Goal: Transaction & Acquisition: Purchase product/service

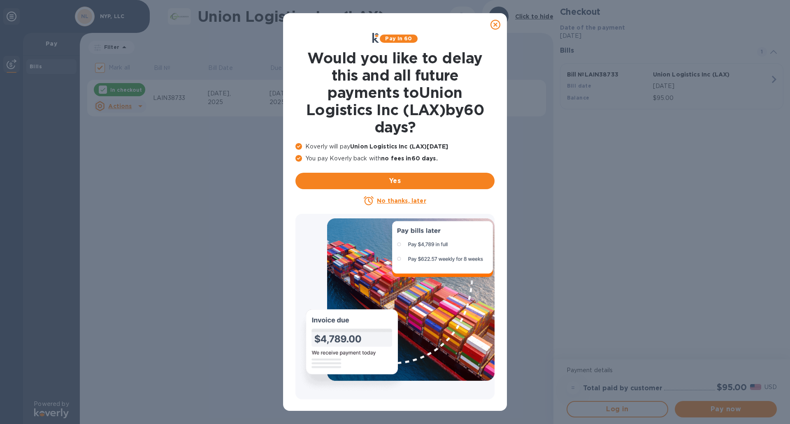
click at [495, 24] on icon at bounding box center [495, 25] width 10 height 10
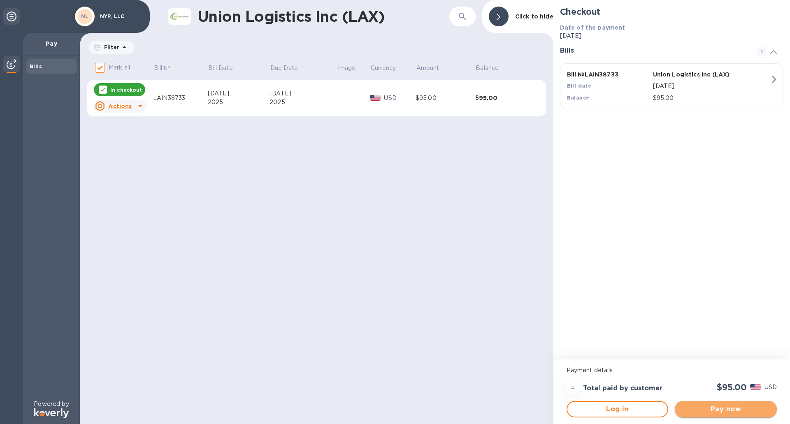
drag, startPoint x: 721, startPoint y: 409, endPoint x: 675, endPoint y: 408, distance: 45.7
click at [721, 409] on span "Pay now" at bounding box center [725, 409] width 89 height 10
click at [729, 410] on span "Pay now" at bounding box center [725, 409] width 89 height 10
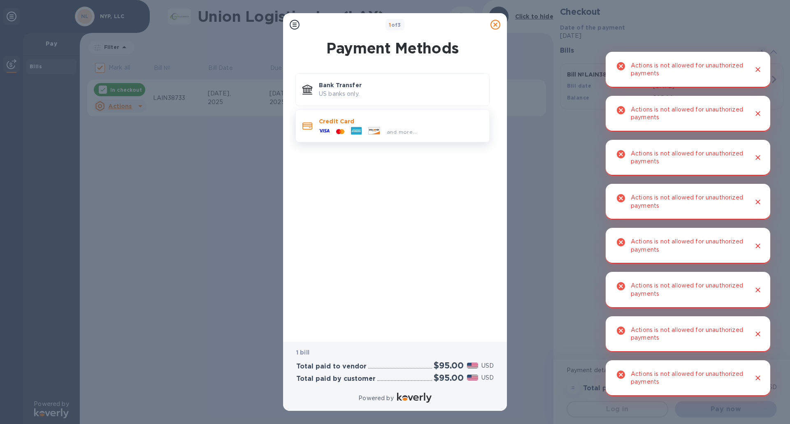
click at [351, 138] on div "Credit Card and more..." at bounding box center [392, 126] width 187 height 26
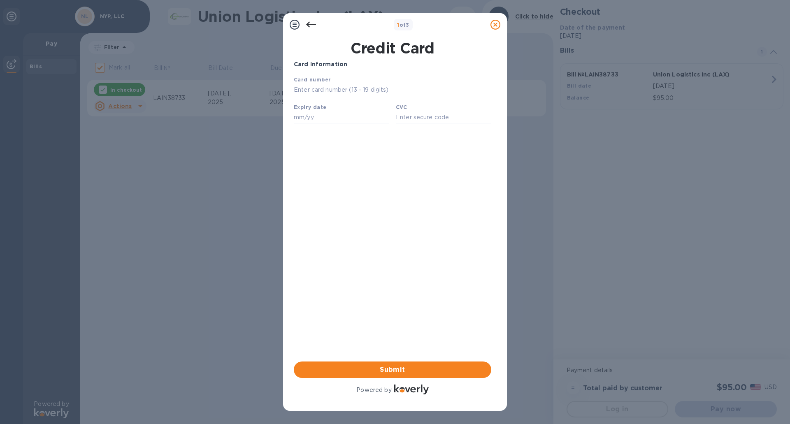
click at [324, 92] on input "text" at bounding box center [392, 90] width 197 height 12
type input "4715 1500 1120 2984"
type input "02/26"
type input "742"
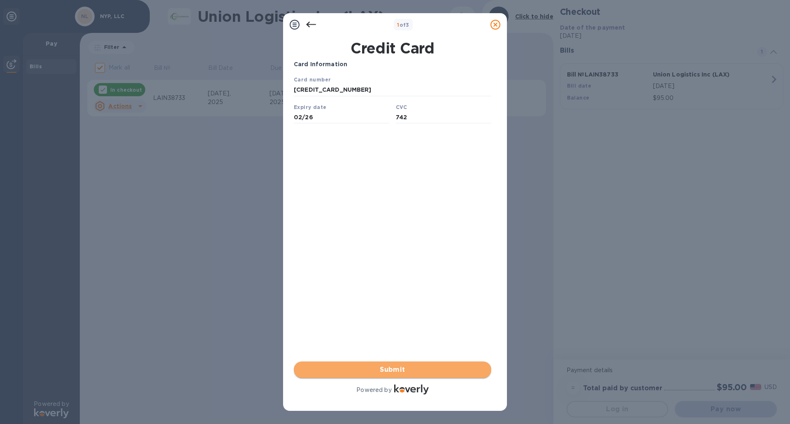
drag, startPoint x: 401, startPoint y: 367, endPoint x: 380, endPoint y: 368, distance: 21.0
click at [400, 367] on span "Submit" at bounding box center [392, 370] width 184 height 10
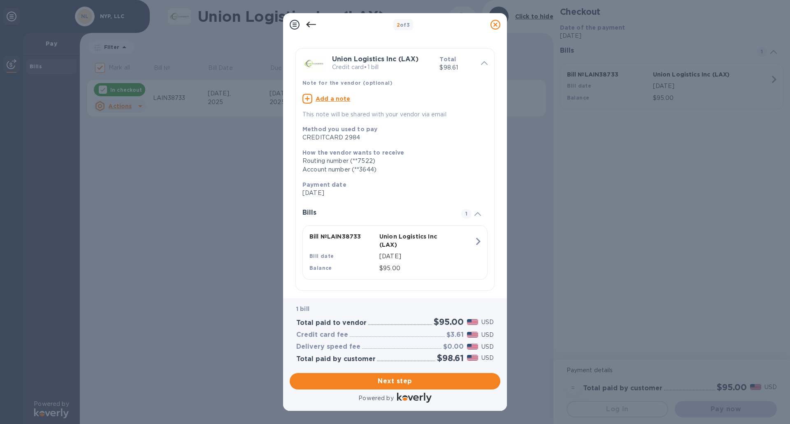
scroll to position [26, 0]
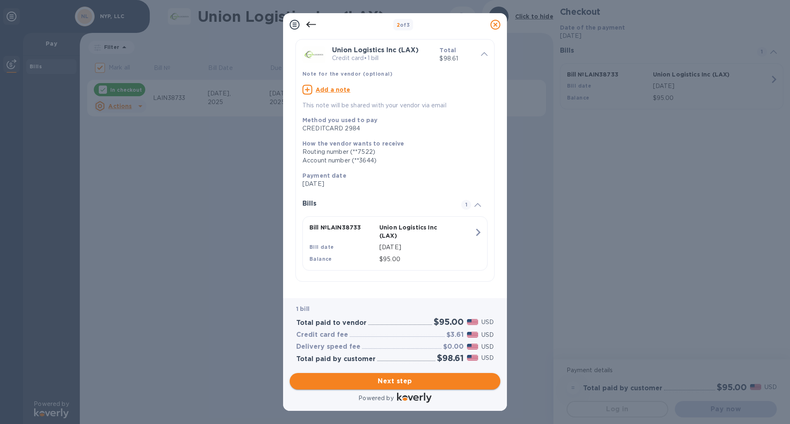
click at [451, 379] on span "Next step" at bounding box center [394, 381] width 197 height 10
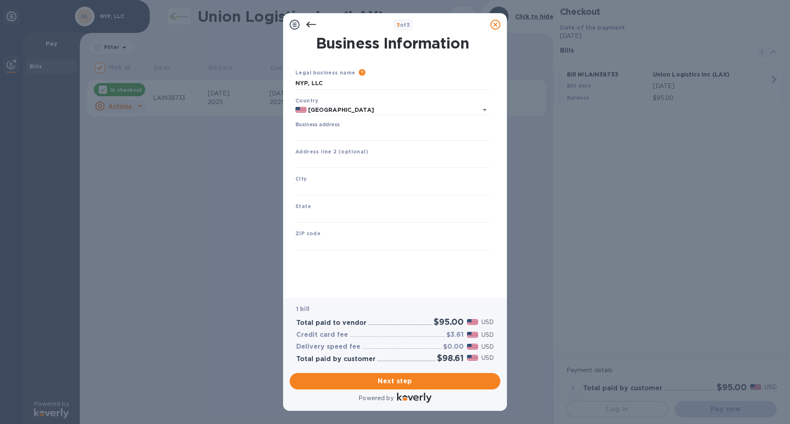
scroll to position [0, 0]
click at [329, 136] on input "Business address" at bounding box center [392, 134] width 194 height 12
type input "1215 East Fort Avenue"
type input "Baltimore"
type input "MD"
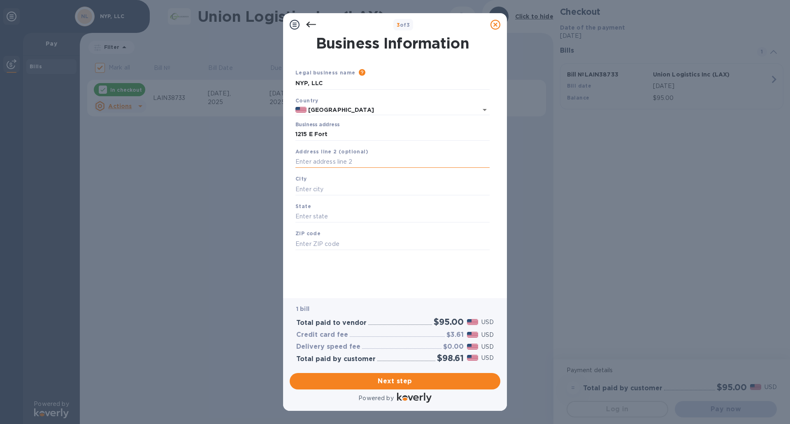
type input "21230"
type input "s"
type input "STE 201"
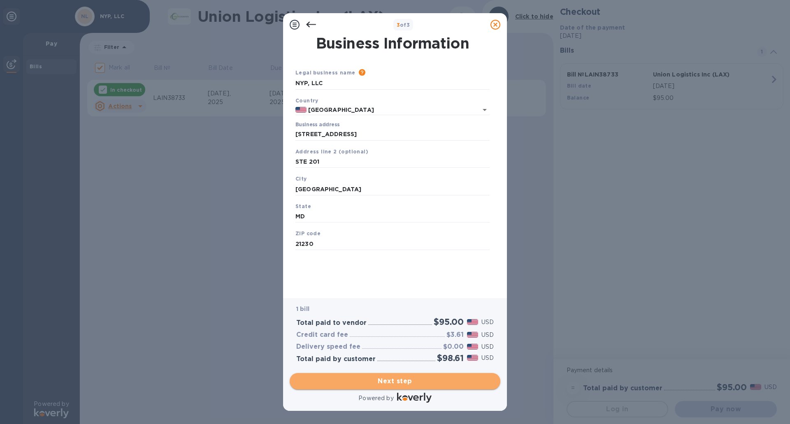
click at [437, 382] on span "Next step" at bounding box center [394, 381] width 197 height 10
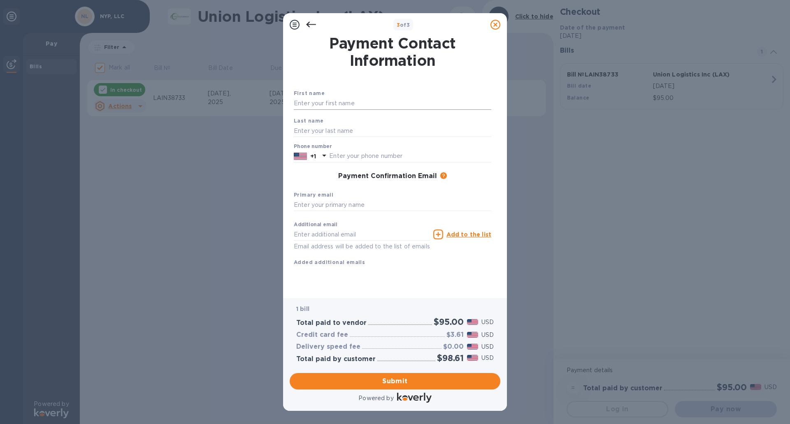
click at [319, 102] on input "text" at bounding box center [392, 103] width 197 height 12
type input "CHRISTOPHER"
type input "CARLTON"
type input "8439710441"
type input "JTRUSTY@SHAPIRO.COM"
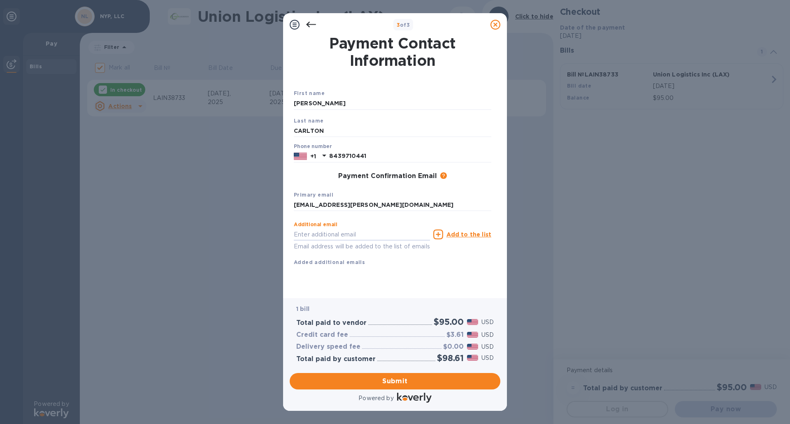
drag, startPoint x: 318, startPoint y: 268, endPoint x: 315, endPoint y: 273, distance: 5.9
click at [318, 268] on div "Additional email Email address will be added to the list of emails Add to the l…" at bounding box center [392, 242] width 204 height 56
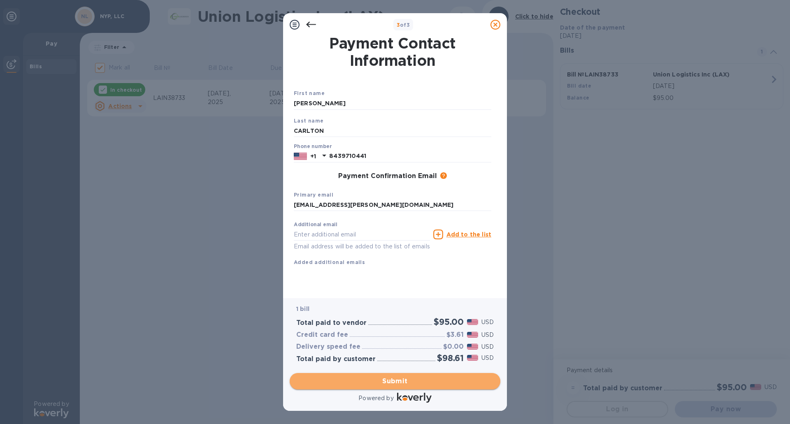
click at [416, 384] on span "Submit" at bounding box center [394, 381] width 197 height 10
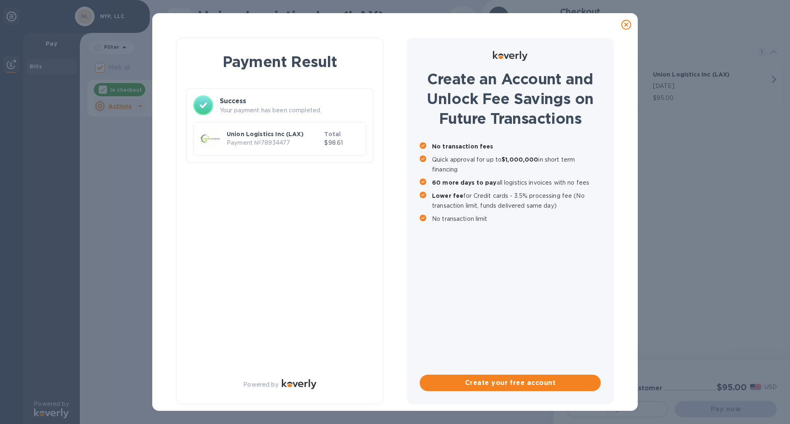
checkbox input "false"
click at [259, 140] on p "Payment № 78934477" at bounding box center [274, 143] width 94 height 9
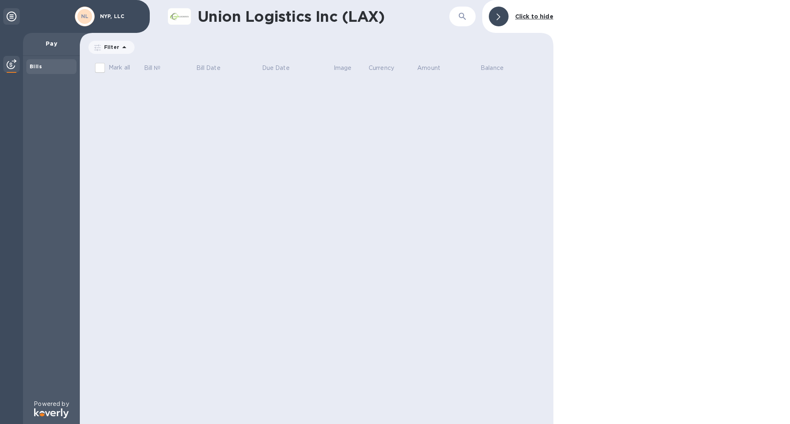
click at [17, 70] on div at bounding box center [11, 65] width 16 height 18
